Goal: Use online tool/utility: Utilize a website feature to perform a specific function

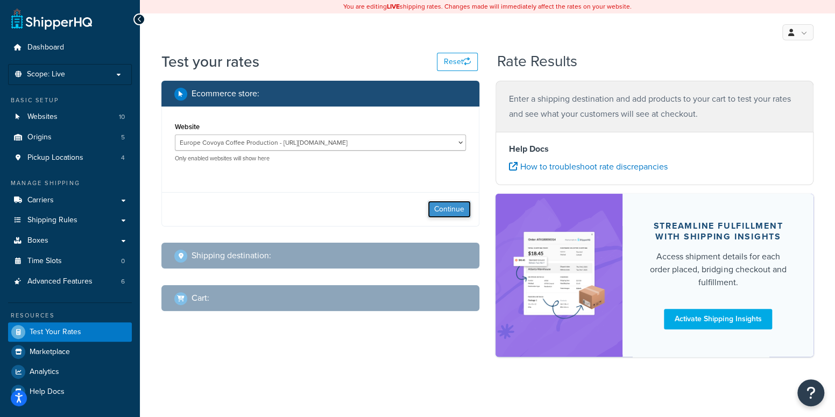
click at [439, 210] on button "Continue" at bounding box center [449, 209] width 43 height 17
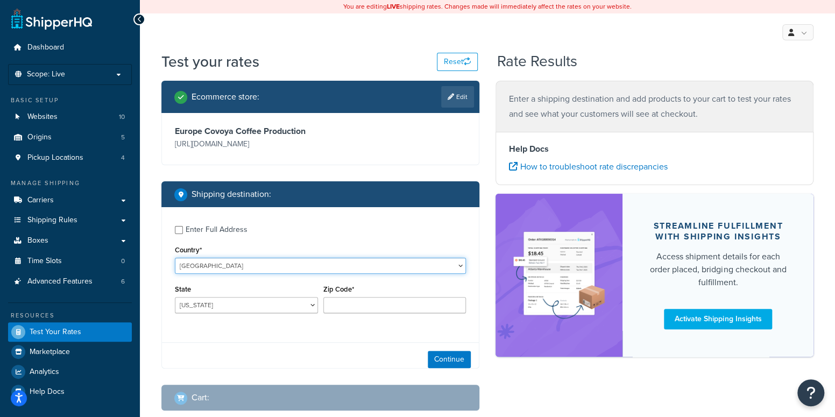
click at [194, 272] on select "[GEOGRAPHIC_DATA] [GEOGRAPHIC_DATA] [GEOGRAPHIC_DATA] [GEOGRAPHIC_DATA] [GEOGRA…" at bounding box center [320, 266] width 291 height 16
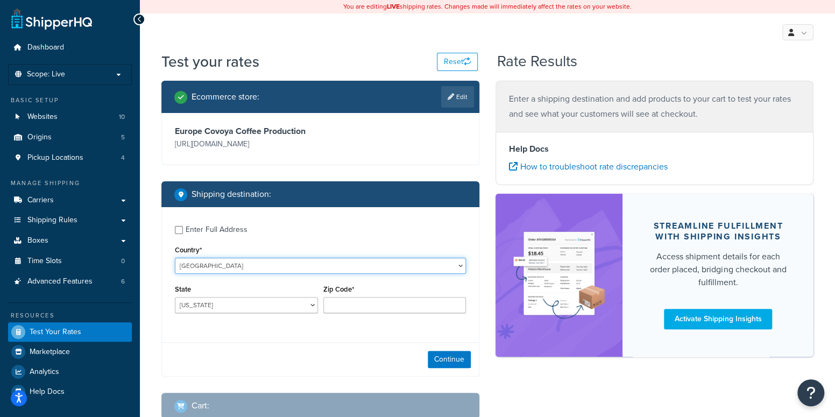
select select "ES"
click at [175, 258] on select "United States United Kingdom Afghanistan Åland Islands Albania Algeria American…" at bounding box center [320, 266] width 291 height 16
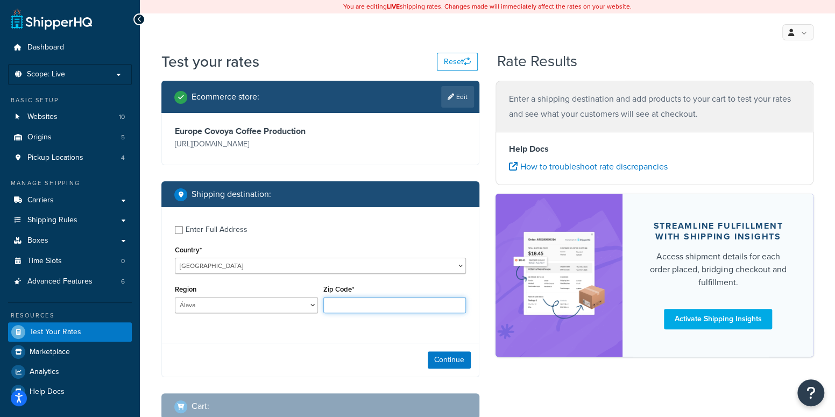
click at [362, 299] on input "Zip Code*" at bounding box center [395, 305] width 143 height 16
click at [342, 305] on input "Zip Code*" at bounding box center [395, 305] width 143 height 16
paste input "08261"
type input "08261"
click at [222, 303] on select "Álava Albacete Alicante Almería Asturias Ávila Badajoz Baleares Barcelona Burgo…" at bounding box center [246, 305] width 143 height 16
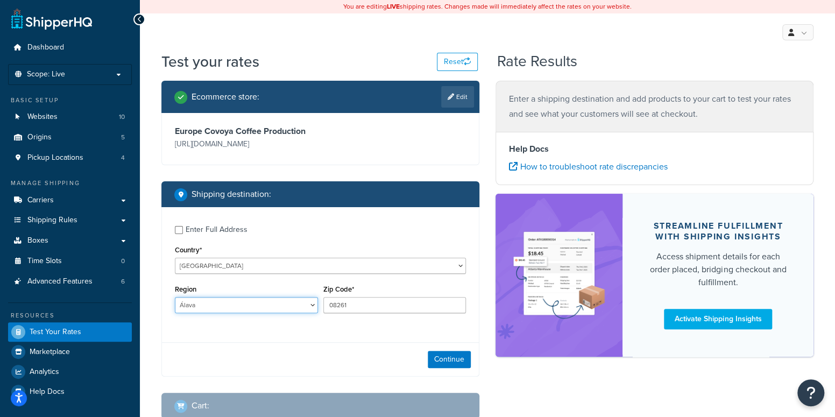
select select "B"
click at [175, 297] on select "Álava Albacete Alicante Almería Asturias Ávila Badajoz Baleares Barcelona Burgo…" at bounding box center [246, 305] width 143 height 16
click at [446, 341] on div "Enter Full Address Country* United States United Kingdom Afghanistan Åland Isla…" at bounding box center [320, 292] width 318 height 170
click at [442, 362] on button "Continue" at bounding box center [449, 359] width 43 height 17
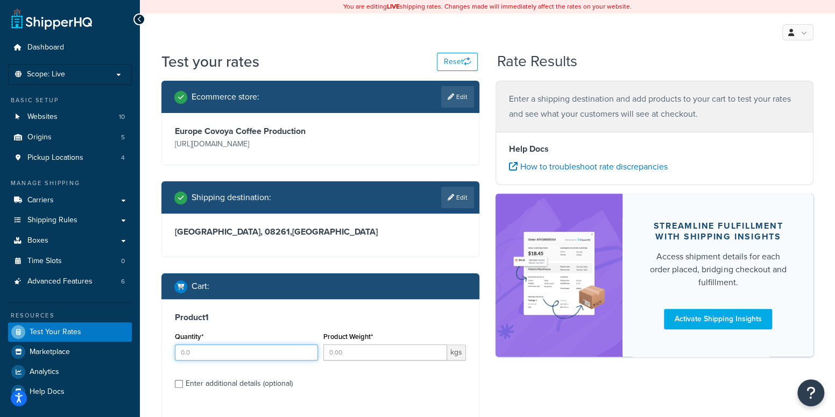
click at [193, 348] on input "Quantity*" at bounding box center [246, 353] width 143 height 16
click at [377, 352] on input "Product Weight*" at bounding box center [386, 353] width 124 height 16
drag, startPoint x: 216, startPoint y: 355, endPoint x: 158, endPoint y: 346, distance: 59.4
click at [158, 346] on div "Ecommerce store : Edit Europe Covoya Coffee Production https://eu.covoyacoffee.…" at bounding box center [320, 281] width 334 height 400
type input "2"
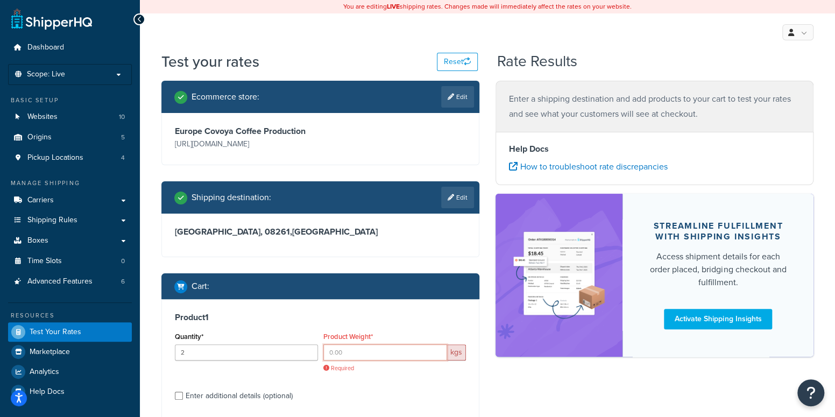
click at [396, 354] on input "Product Weight*" at bounding box center [386, 353] width 124 height 16
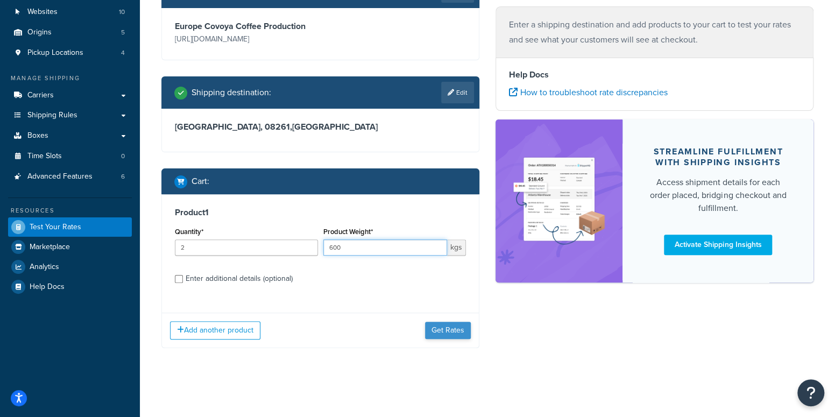
type input "600"
click at [455, 325] on button "Get Rates" at bounding box center [448, 330] width 46 height 17
